Goal: Task Accomplishment & Management: Use online tool/utility

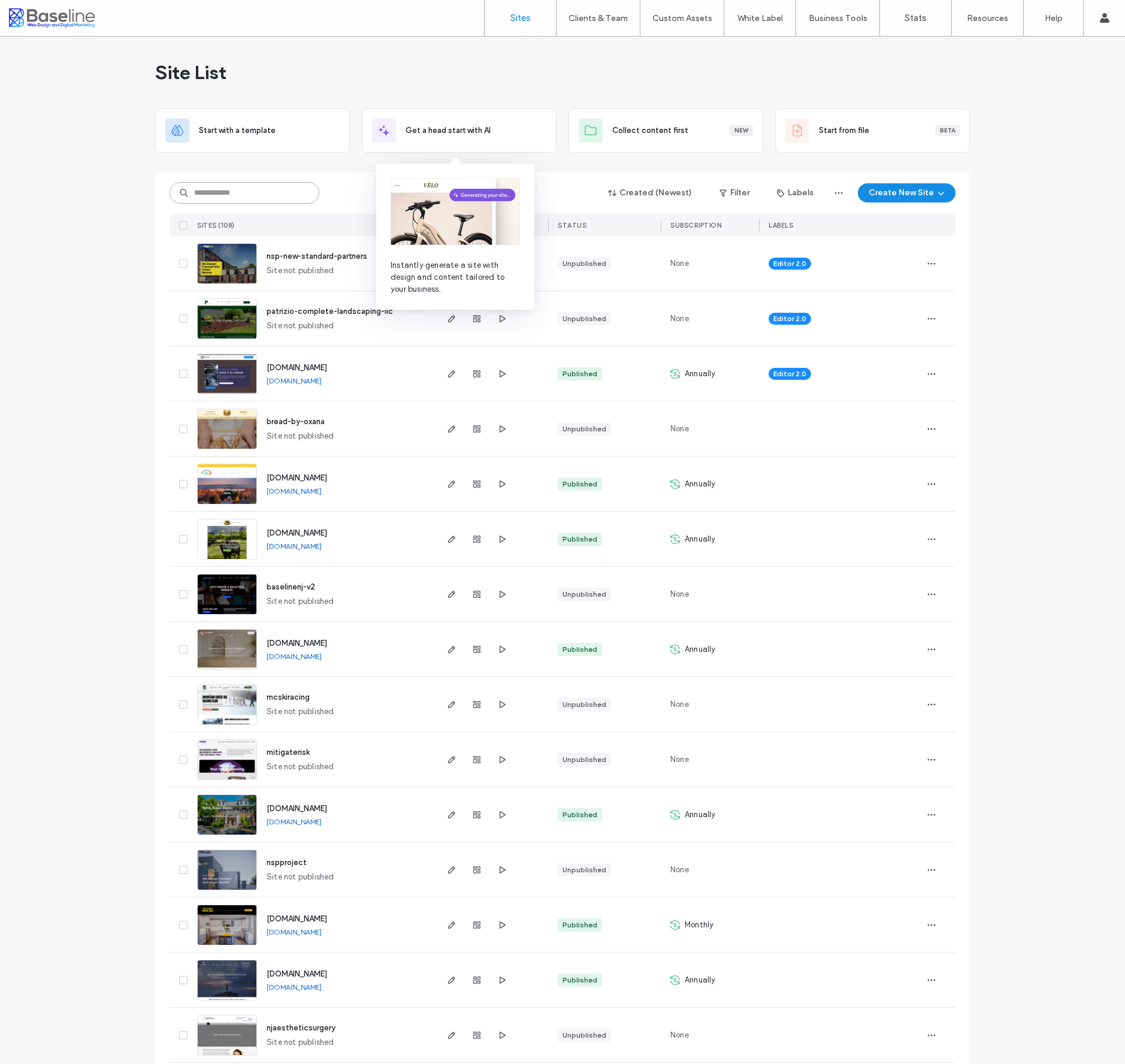
click at [262, 197] on input at bounding box center [244, 193] width 150 height 21
click at [273, 194] on input "***" at bounding box center [244, 193] width 150 height 21
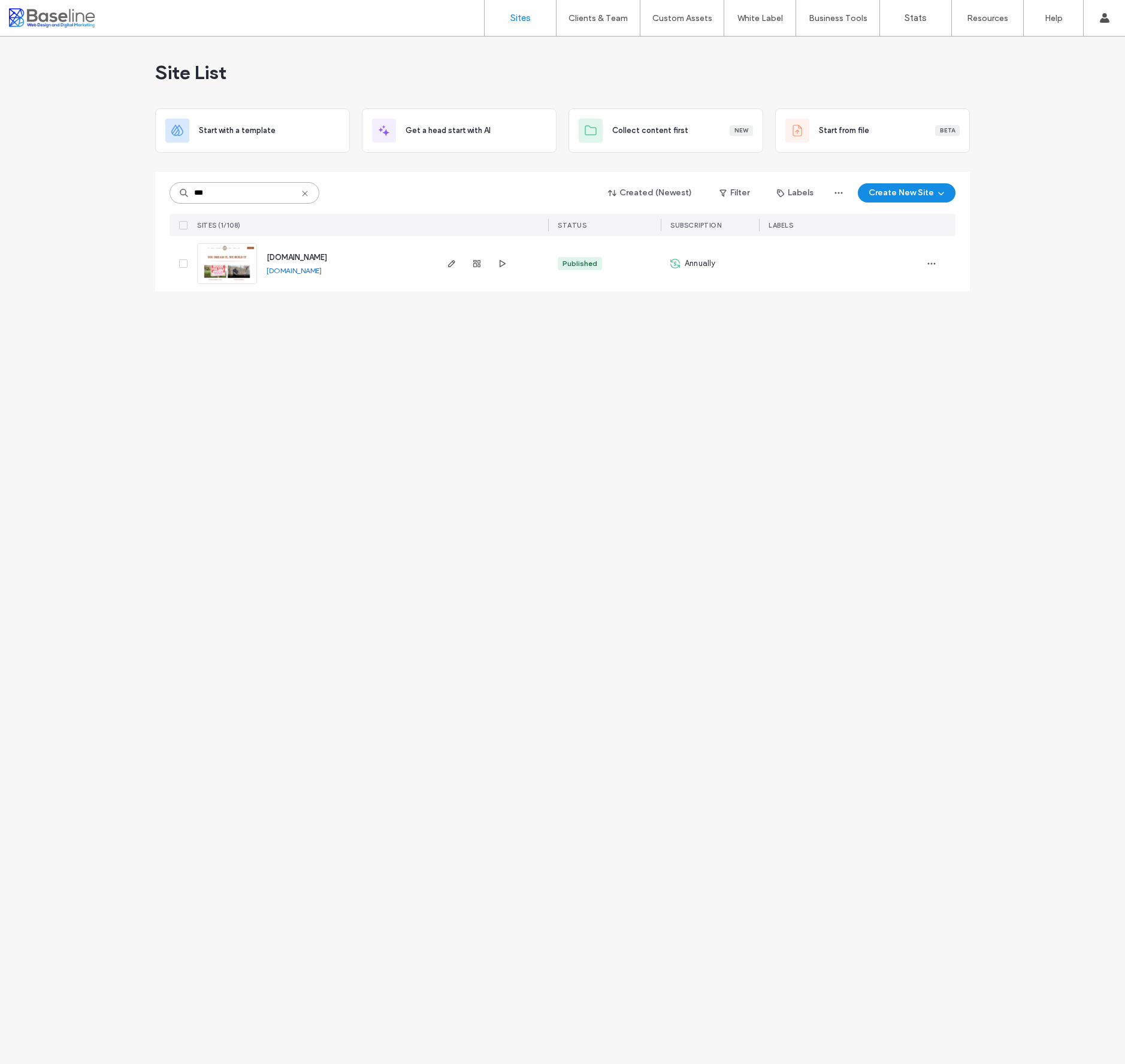
type input "***"
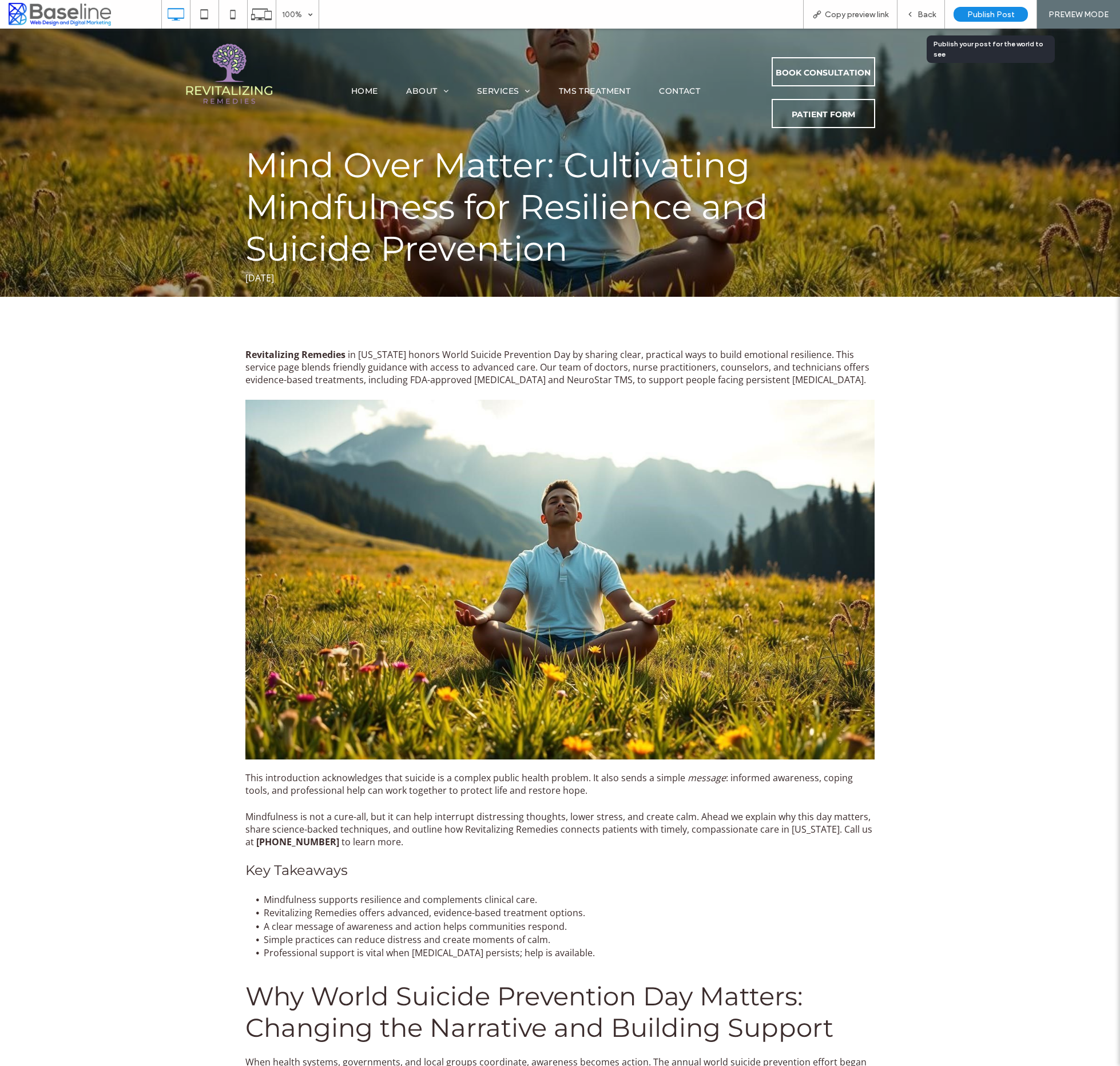
click at [992, 16] on span "Publish Post" at bounding box center [990, 15] width 48 height 10
click at [988, 13] on span "Publish Post" at bounding box center [990, 15] width 48 height 10
click at [920, 15] on span "Back" at bounding box center [926, 15] width 19 height 10
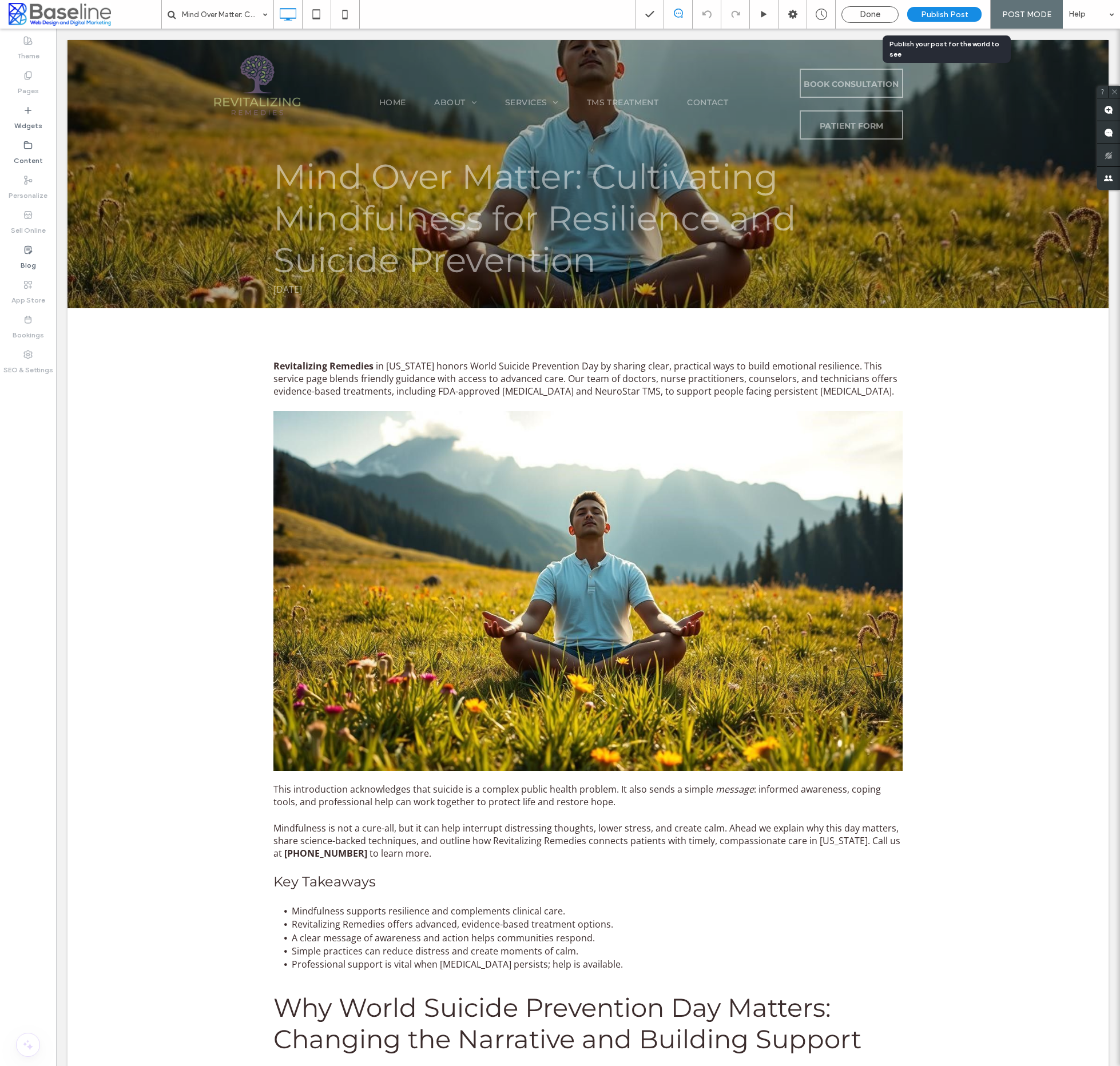
click at [947, 13] on span "Publish Post" at bounding box center [944, 15] width 48 height 10
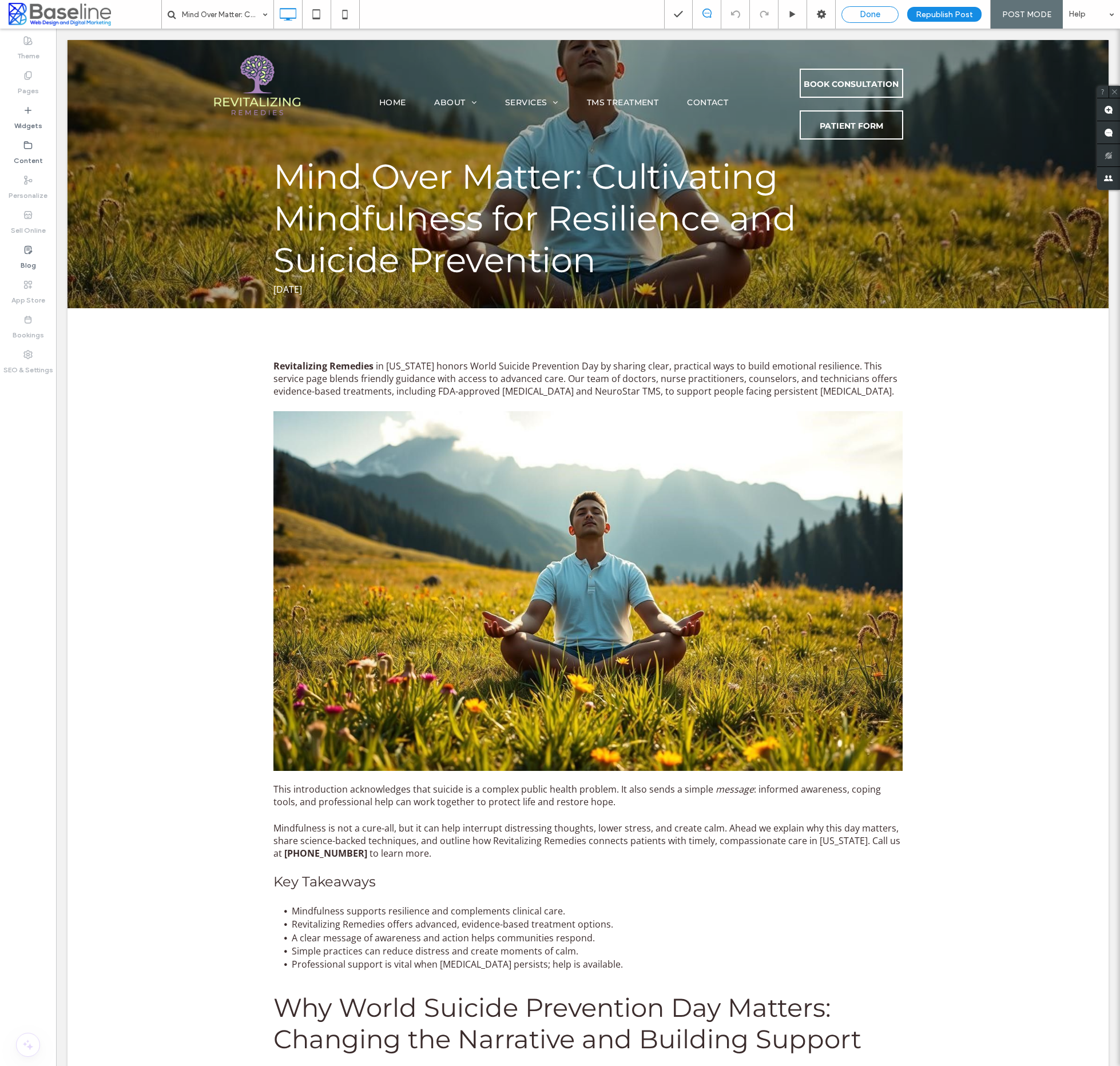
click at [879, 12] on span "Done" at bounding box center [869, 14] width 20 height 11
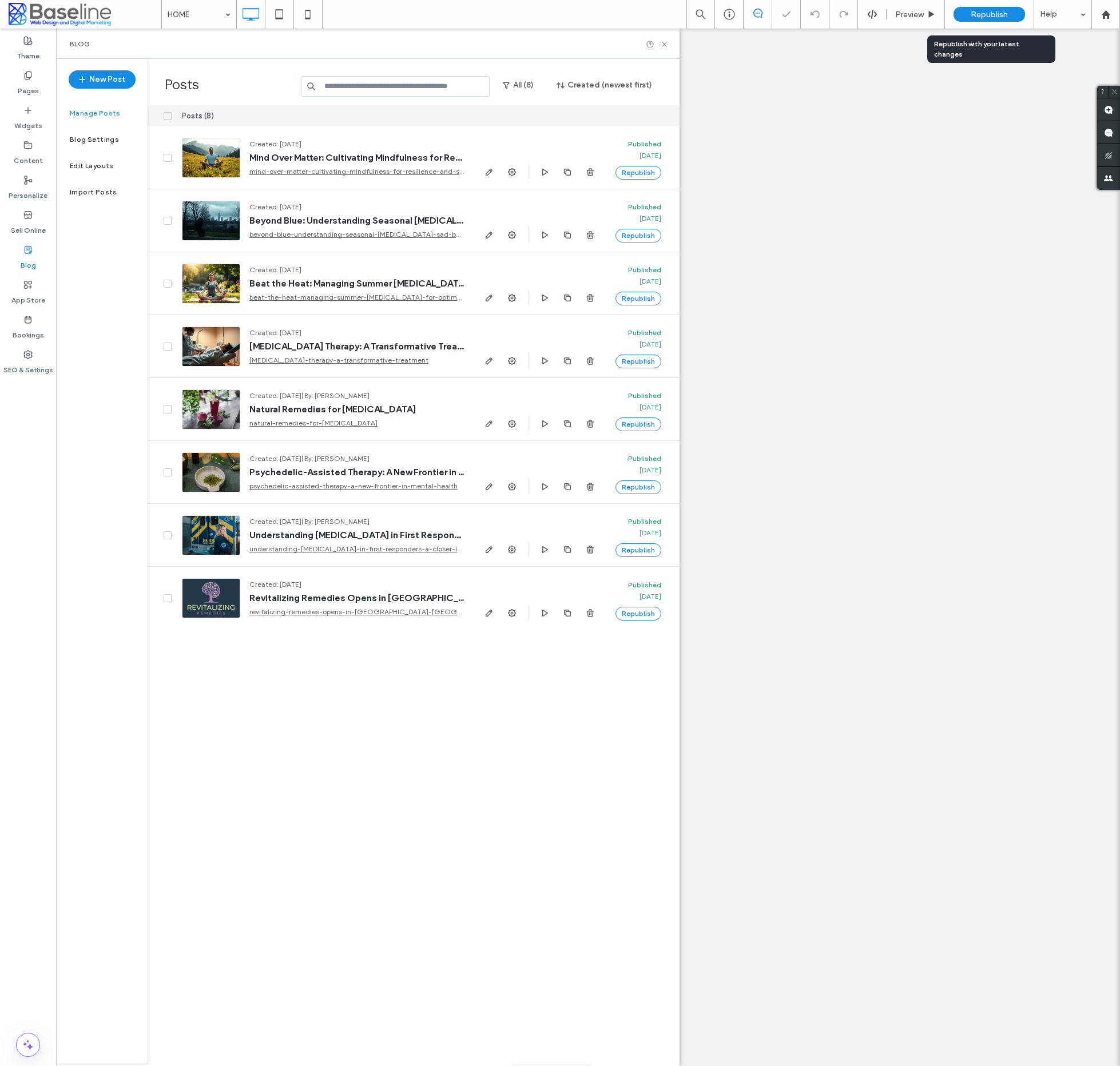
click at [1001, 14] on span "Republish" at bounding box center [989, 15] width 37 height 10
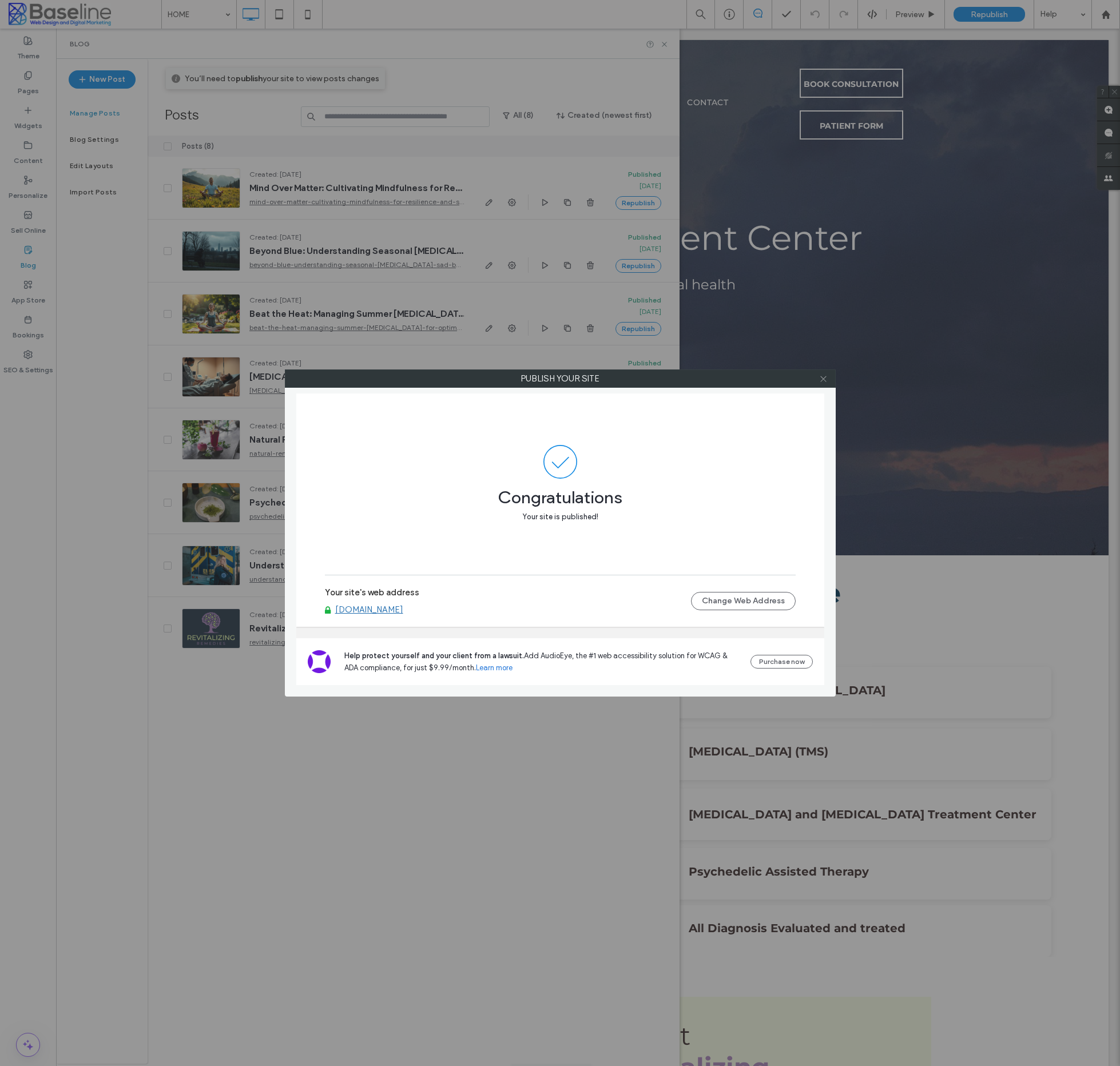
click at [823, 377] on icon at bounding box center [823, 379] width 9 height 9
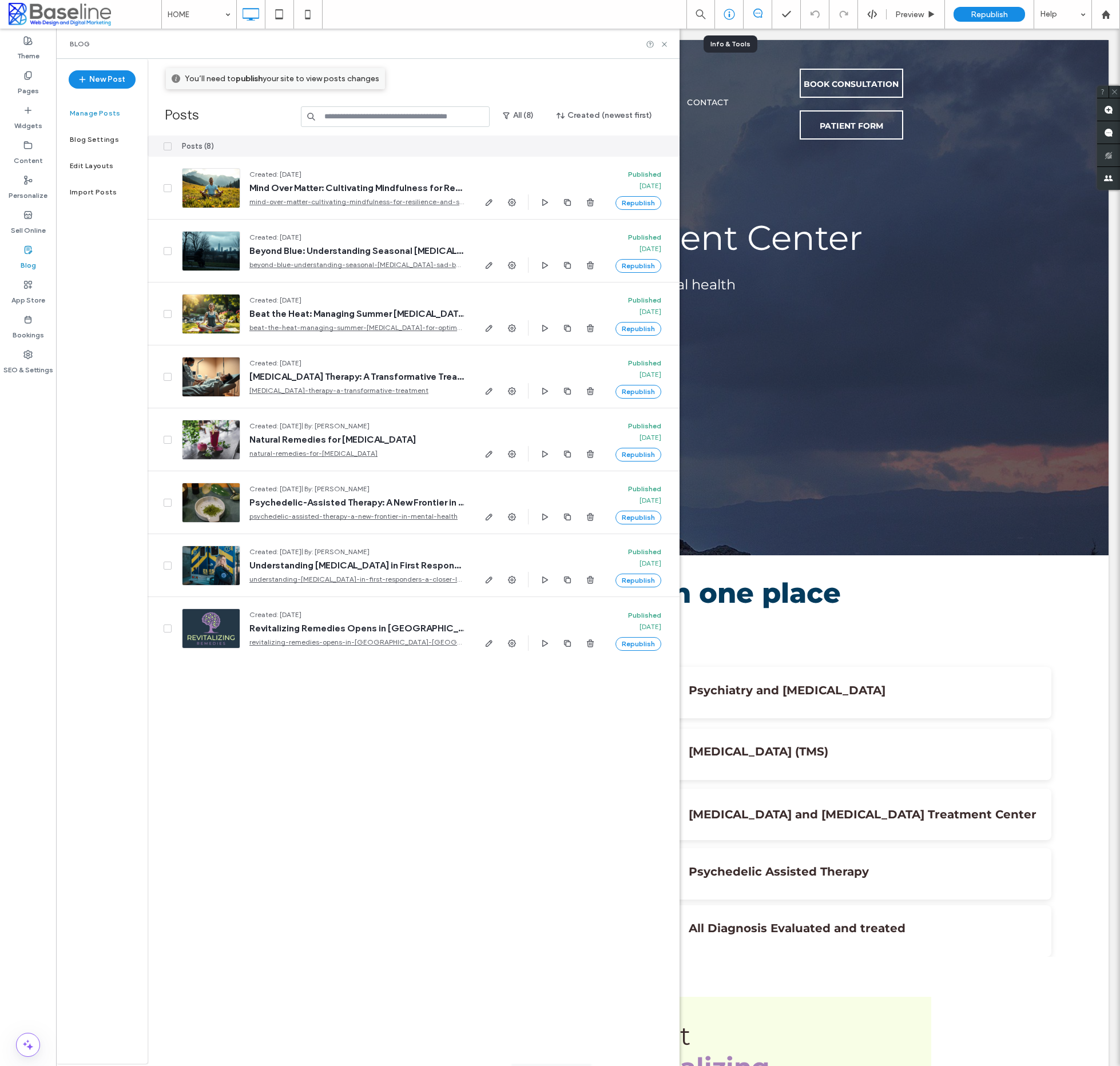
click at [727, 15] on icon at bounding box center [729, 15] width 11 height 11
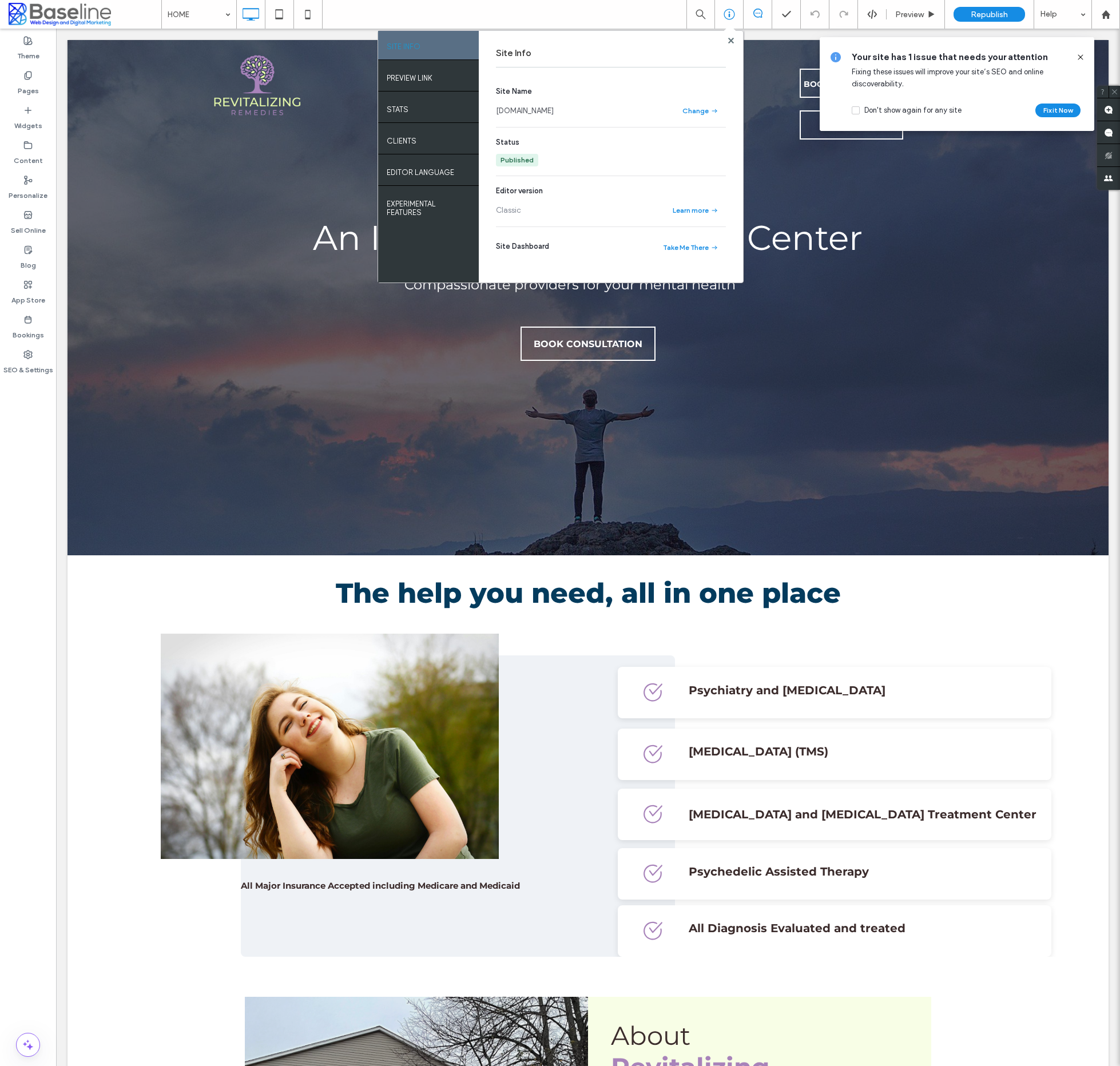
click at [543, 110] on link "revitalizingremedies.com" at bounding box center [524, 111] width 57 height 11
click at [1110, 18] on div at bounding box center [1105, 15] width 28 height 10
